Goal: Transaction & Acquisition: Download file/media

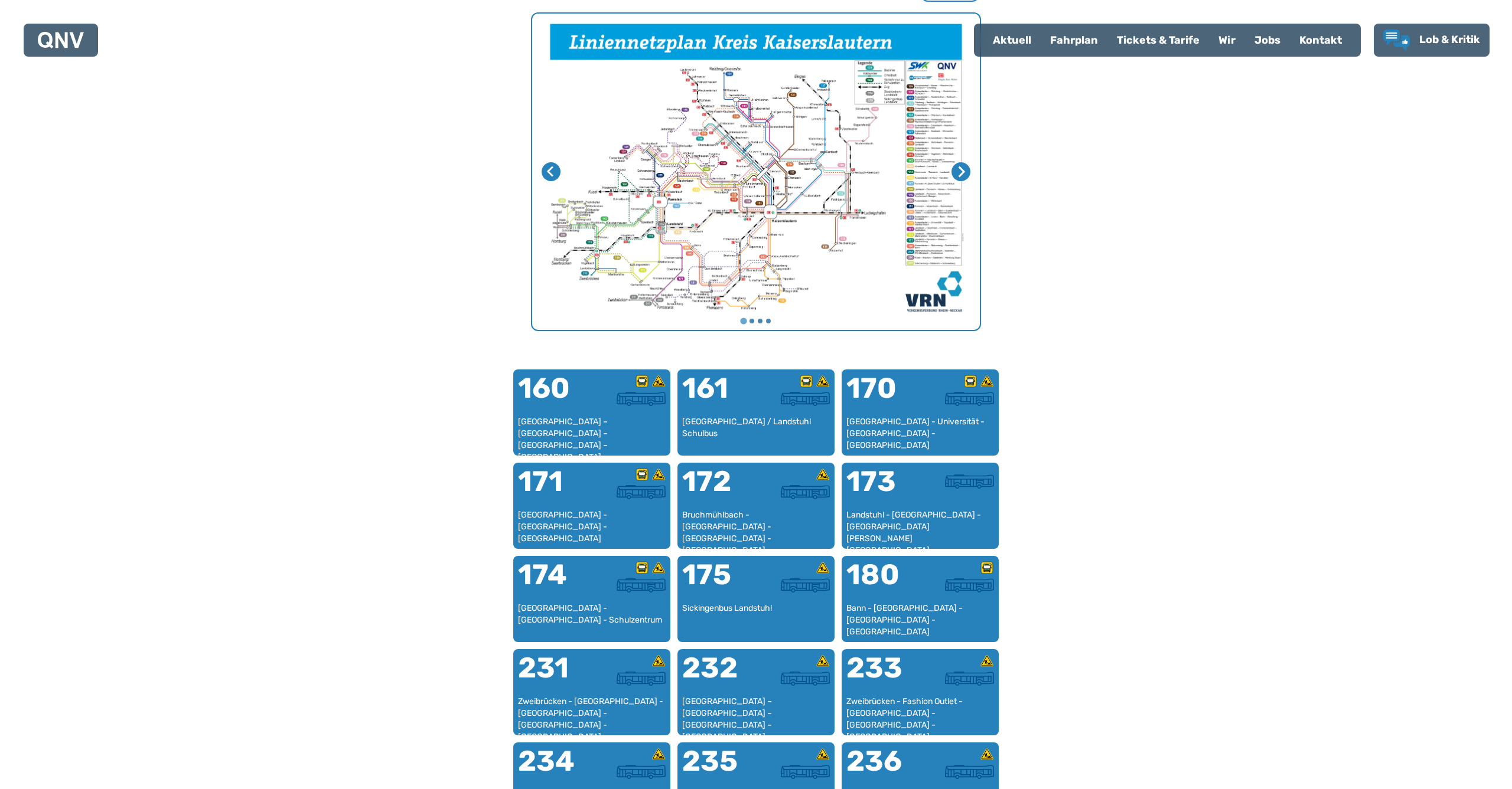
scroll to position [441, 0]
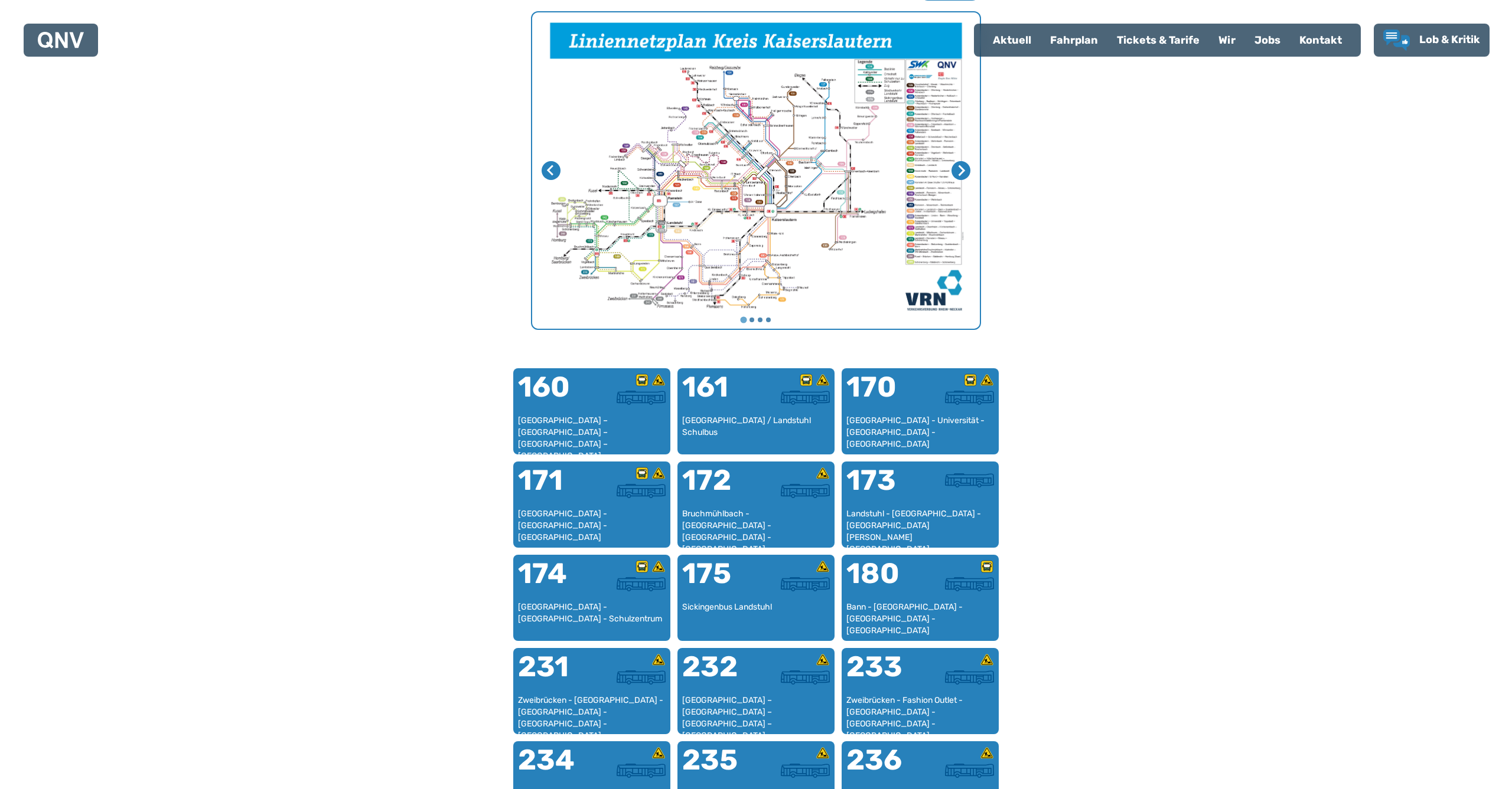
click at [923, 262] on img "1 von 4" at bounding box center [755, 170] width 447 height 316
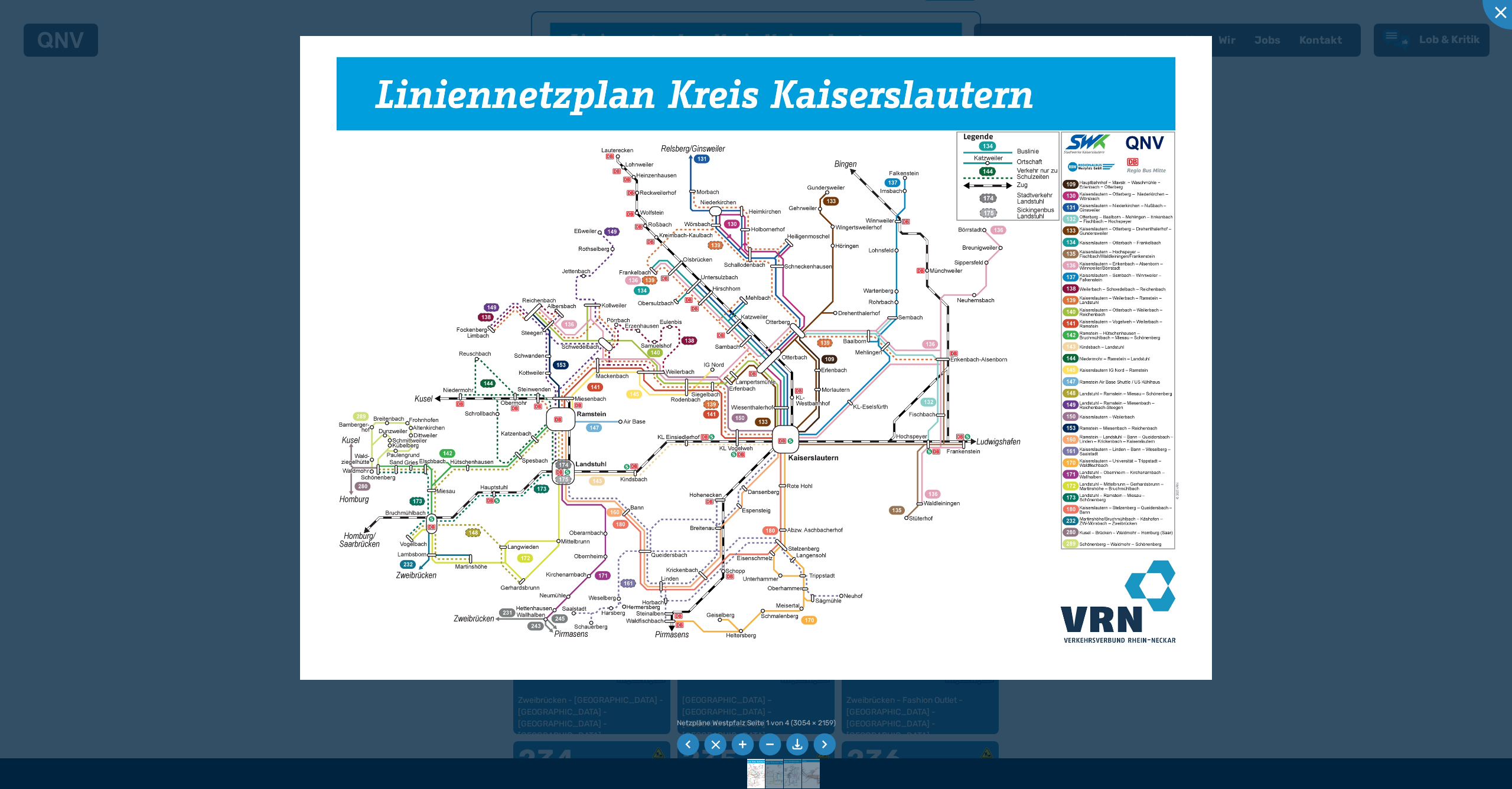
click at [1273, 413] on div at bounding box center [756, 394] width 1512 height 789
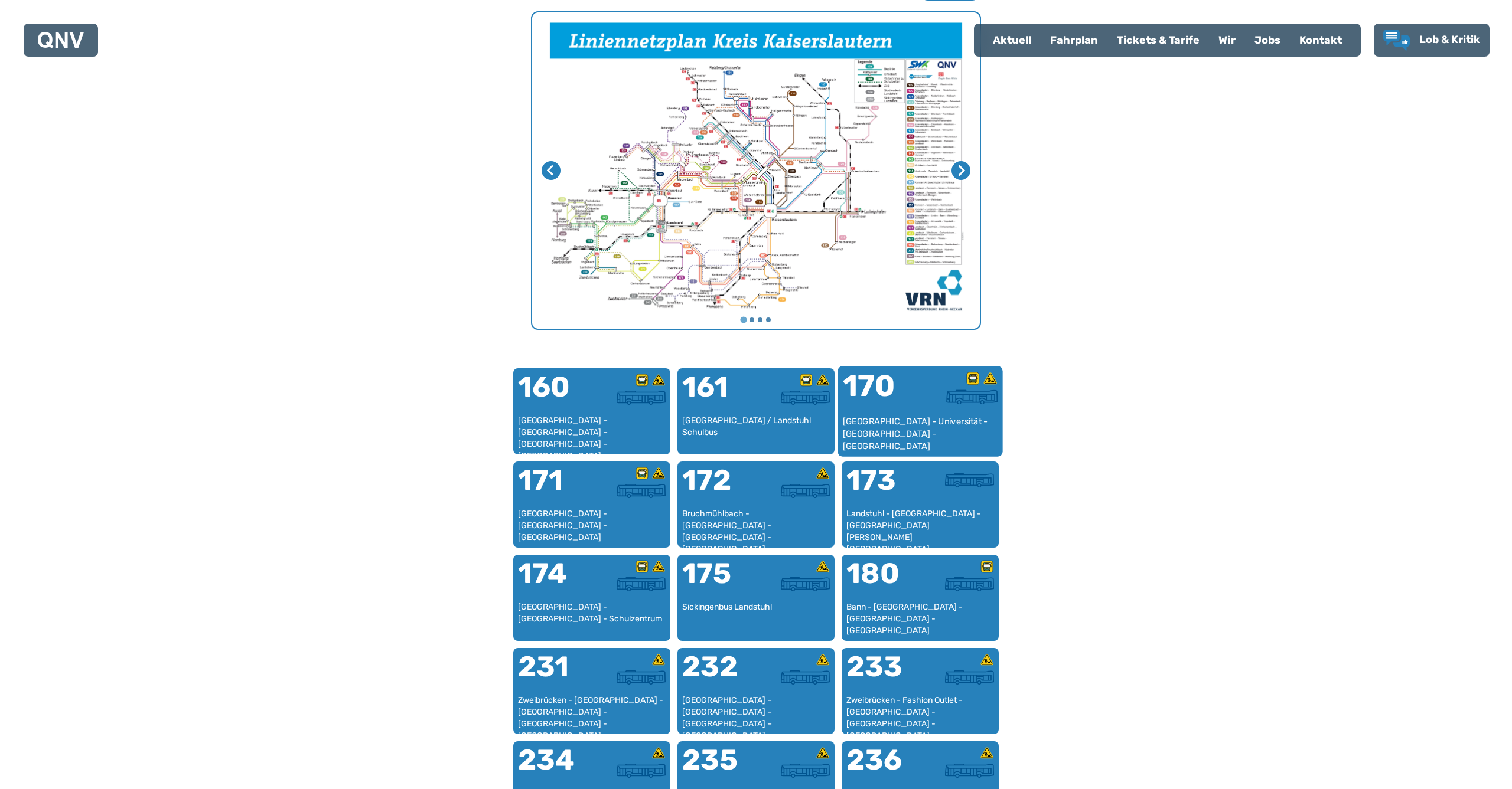
click at [893, 408] on div "170" at bounding box center [881, 393] width 77 height 45
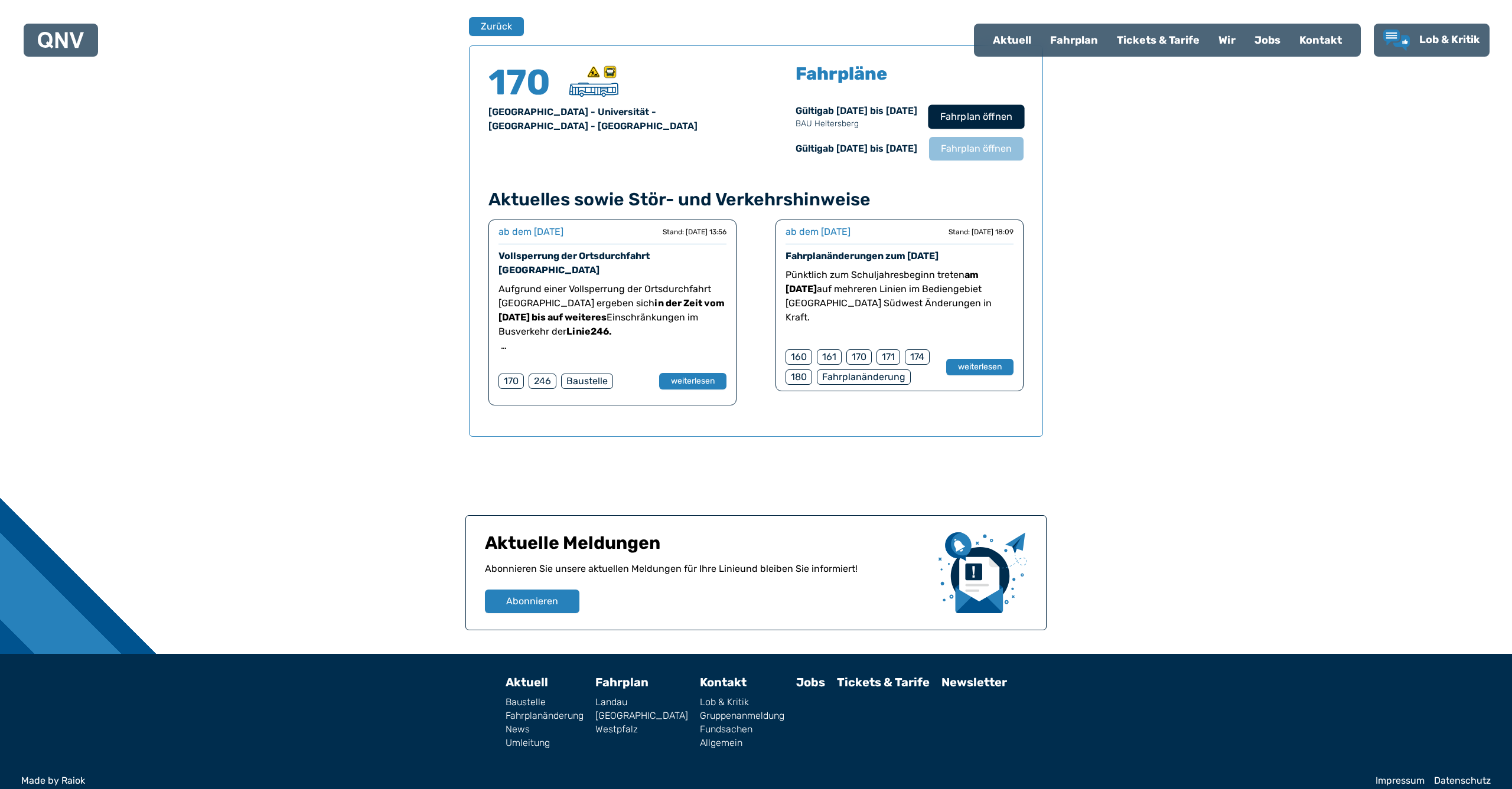
scroll to position [791, 0]
click at [996, 125] on span "Fahrplan öffnen" at bounding box center [975, 117] width 72 height 14
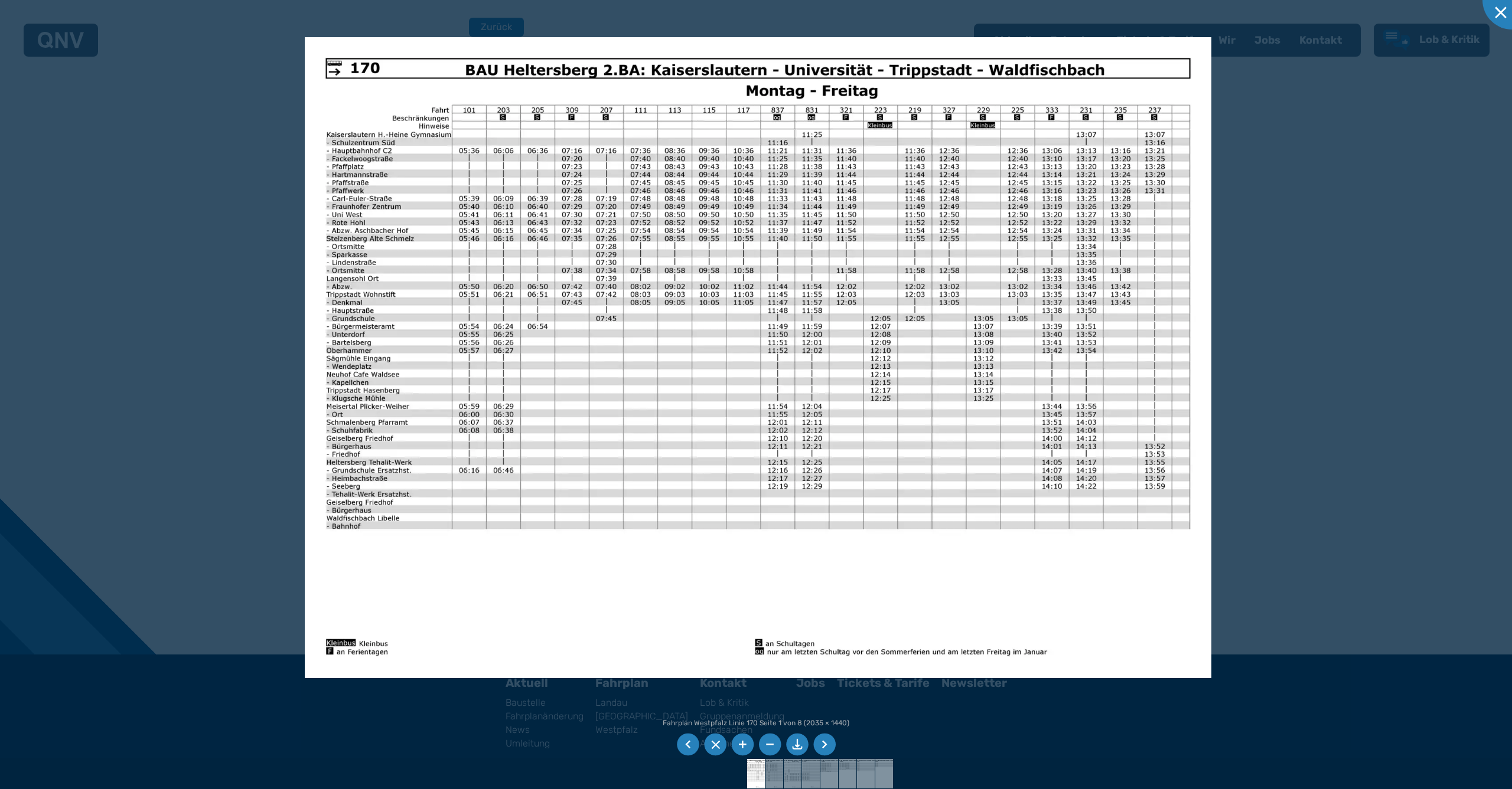
click at [797, 746] on li at bounding box center [798, 745] width 23 height 23
click at [1407, 166] on div at bounding box center [756, 394] width 1512 height 789
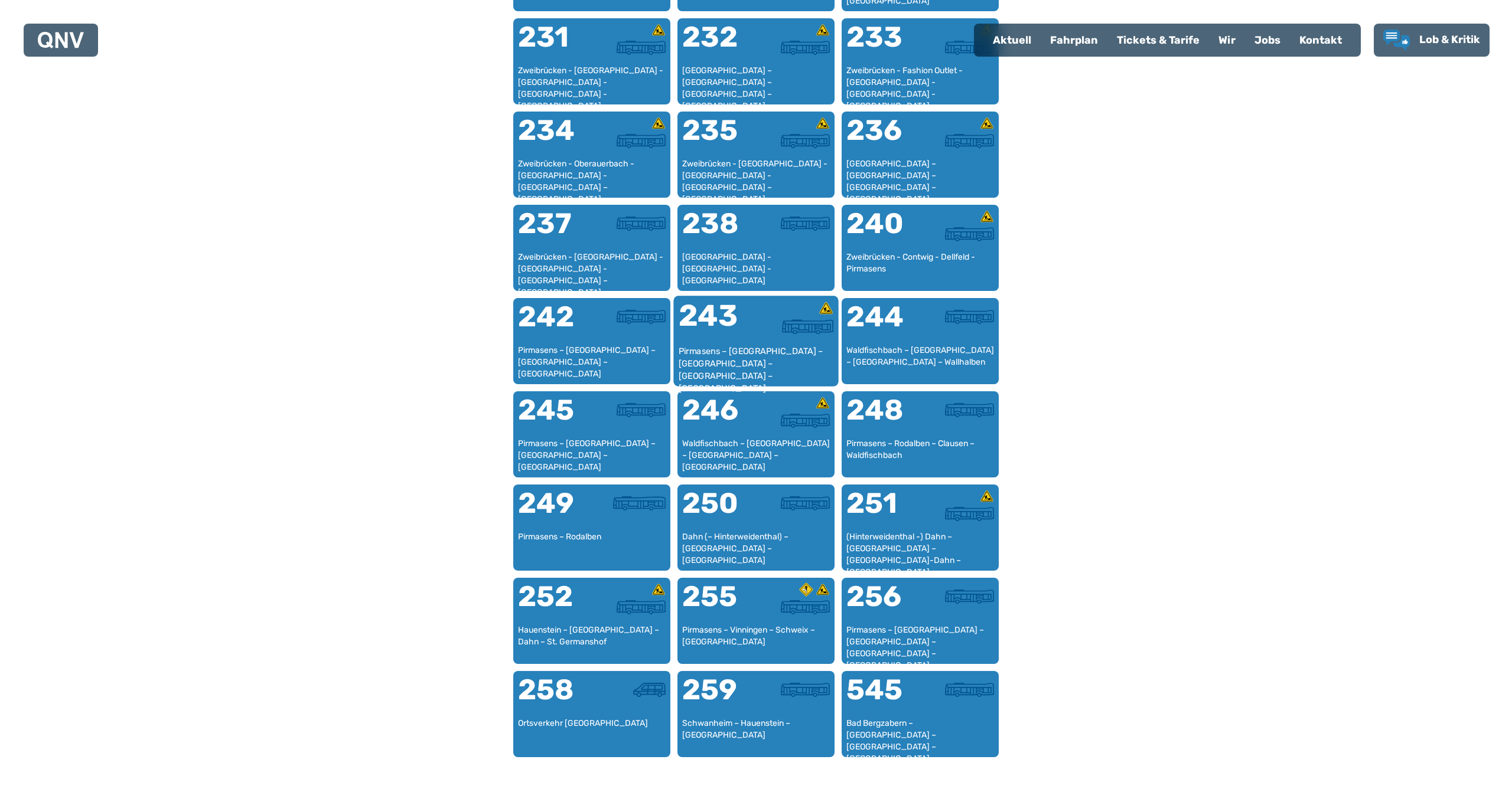
scroll to position [1072, 0]
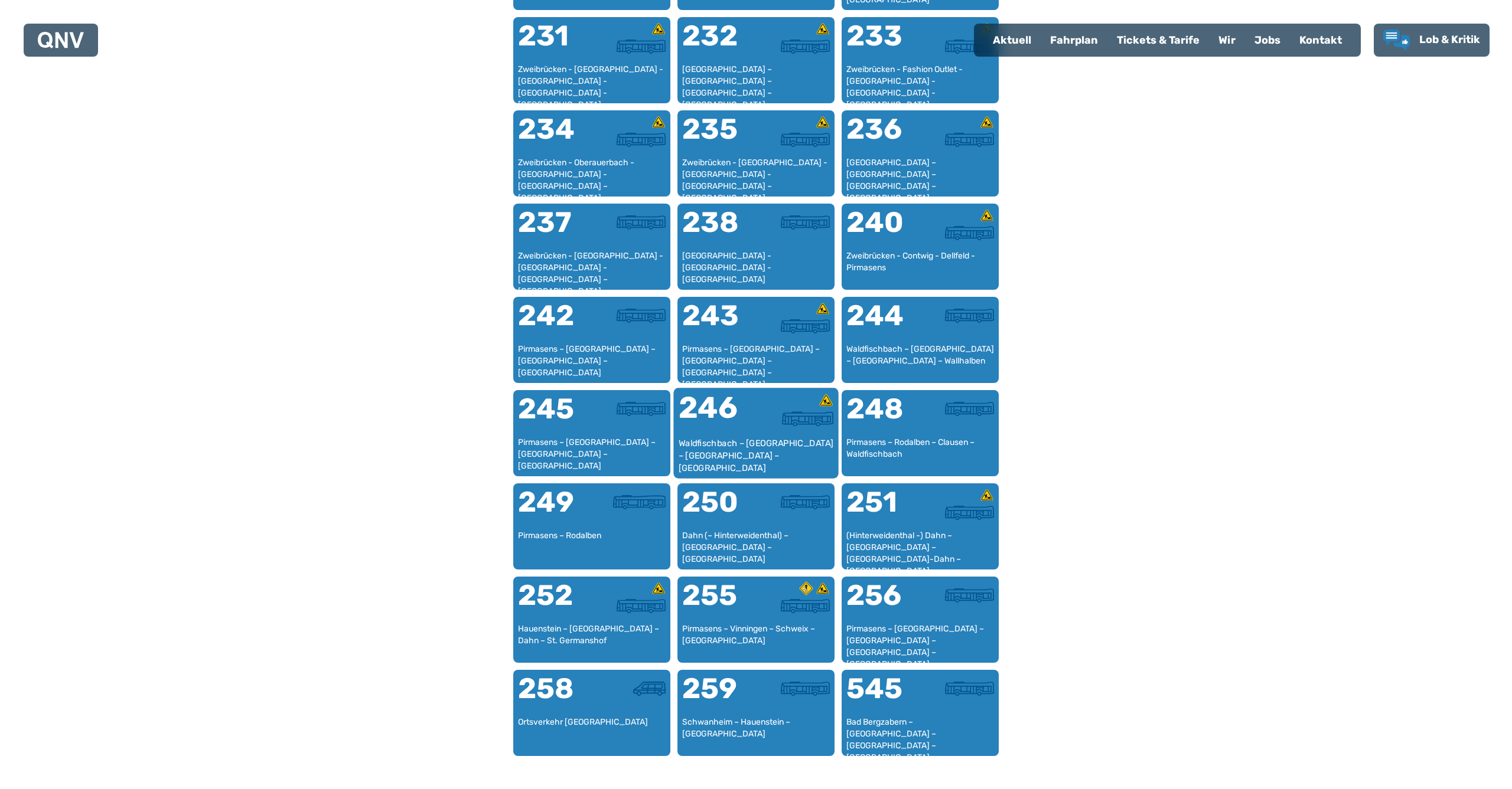
click at [724, 412] on div "246" at bounding box center [717, 415] width 77 height 45
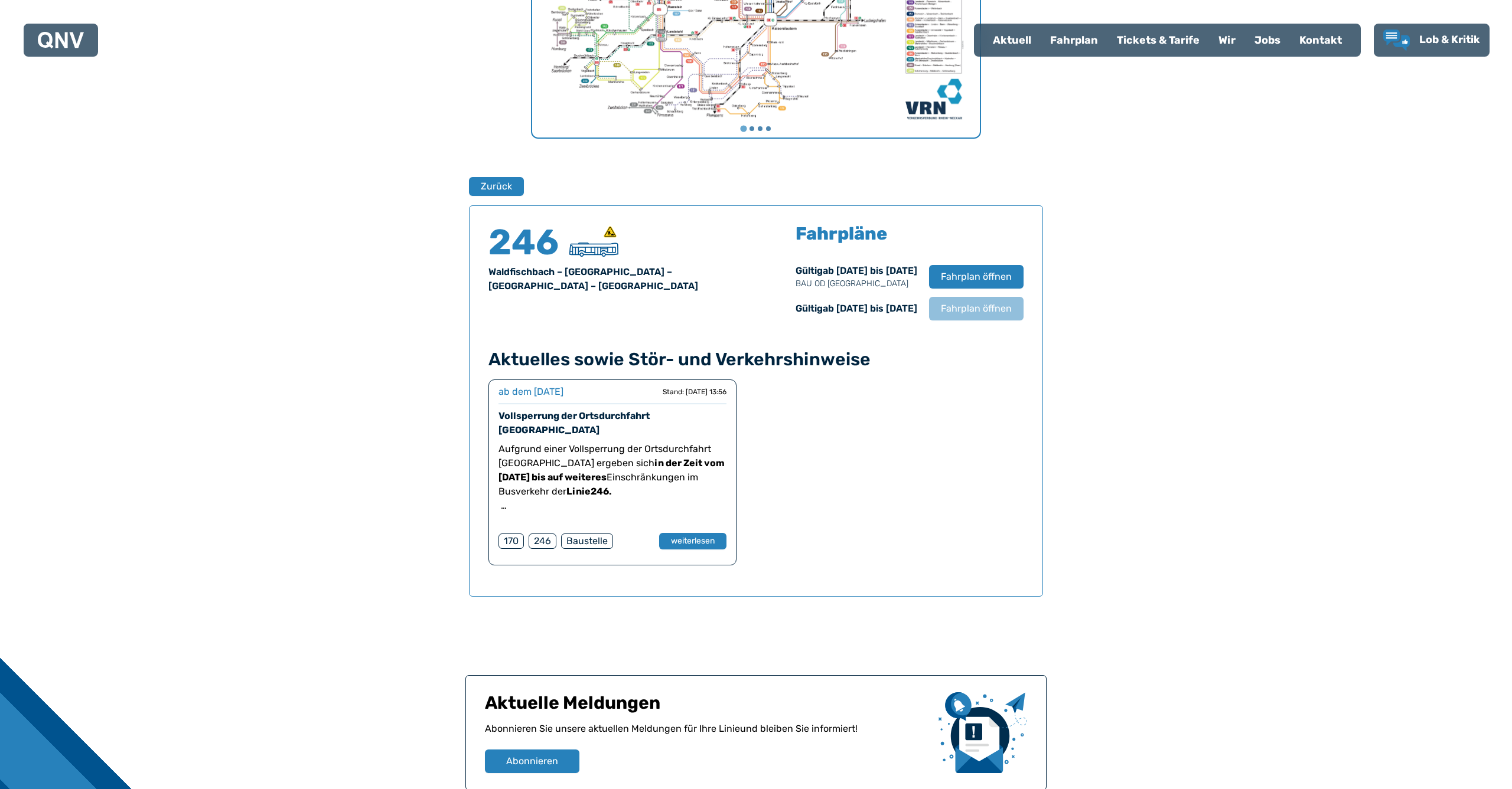
scroll to position [778, 0]
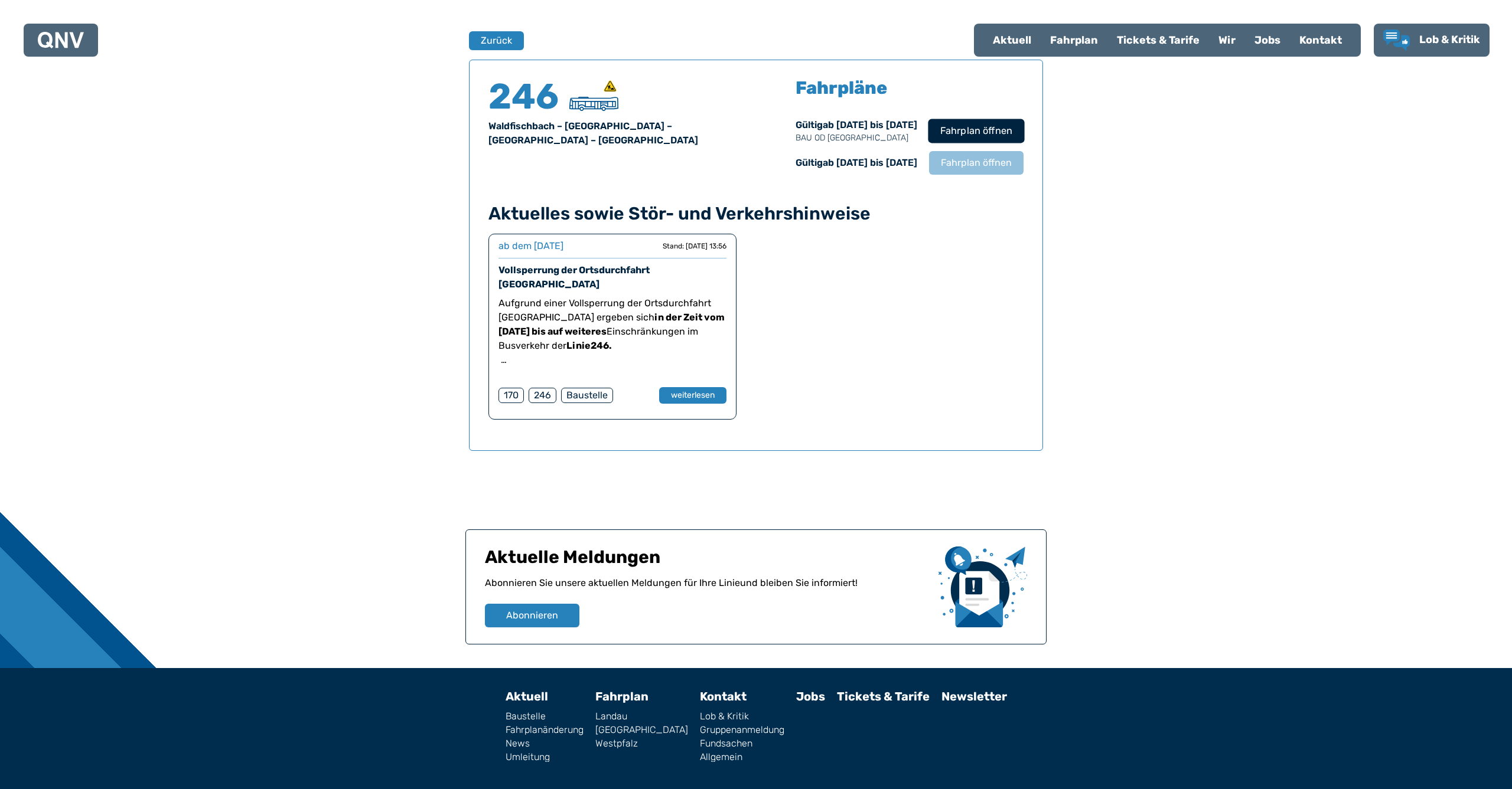
click at [969, 132] on span "Fahrplan öffnen" at bounding box center [975, 131] width 72 height 14
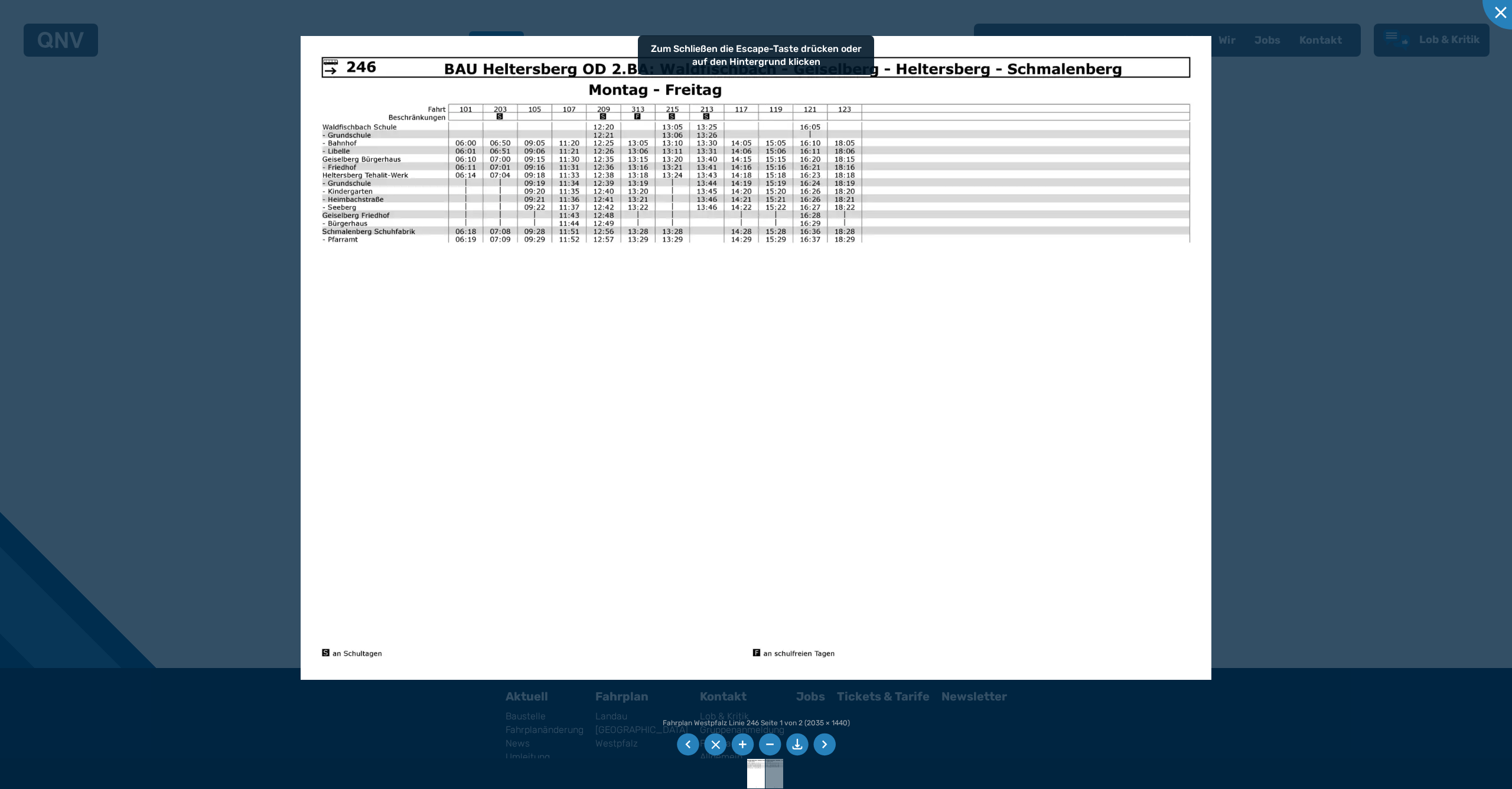
click at [797, 741] on li at bounding box center [798, 745] width 23 height 23
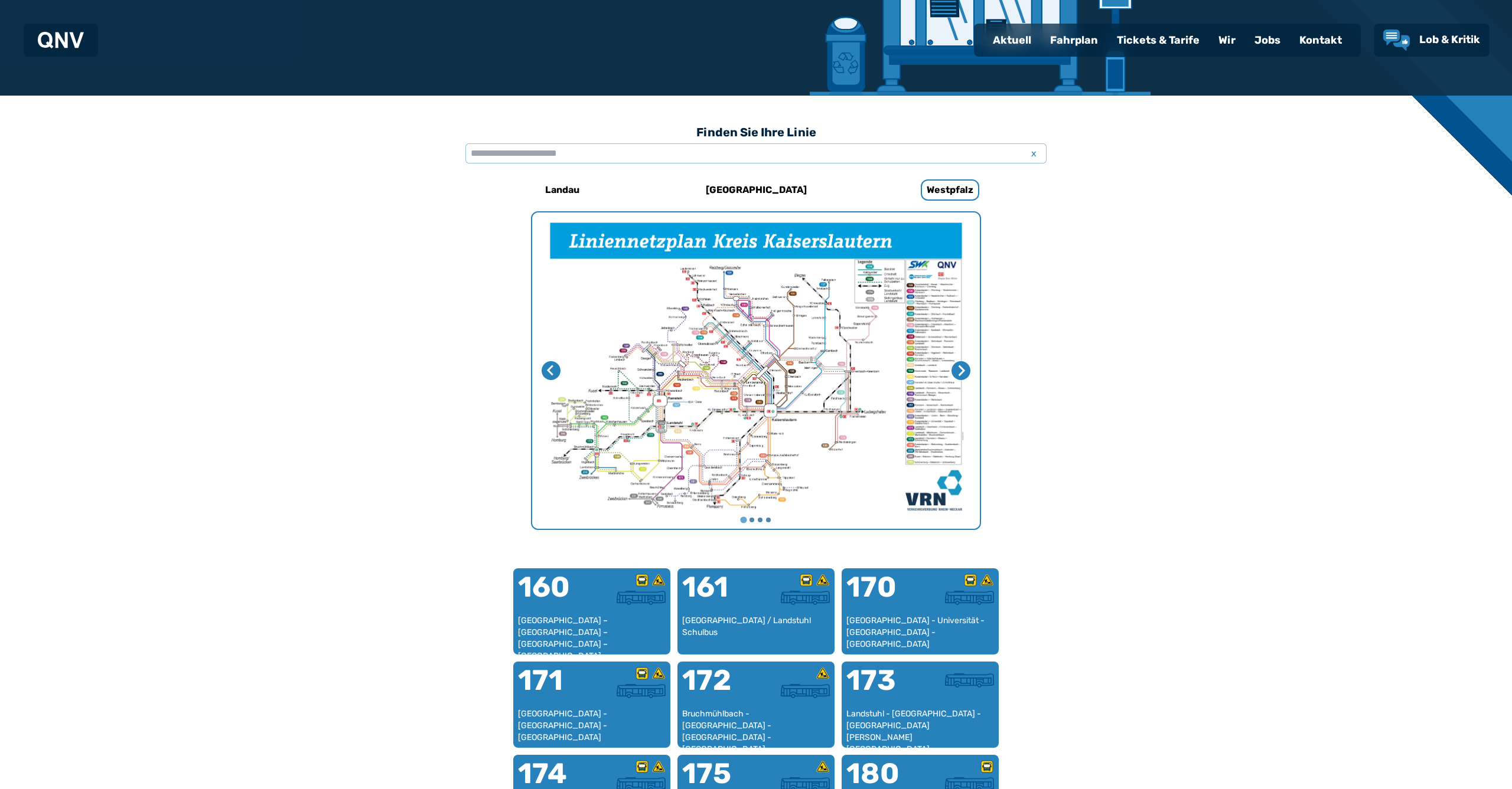
scroll to position [242, 0]
